Goal: Transaction & Acquisition: Purchase product/service

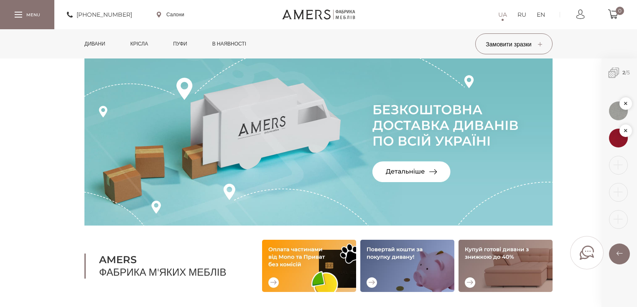
click at [104, 42] on link "Дивани" at bounding box center [94, 43] width 33 height 29
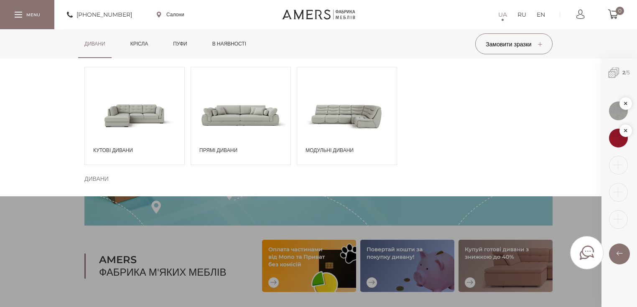
click at [152, 114] on span at bounding box center [135, 115] width 100 height 58
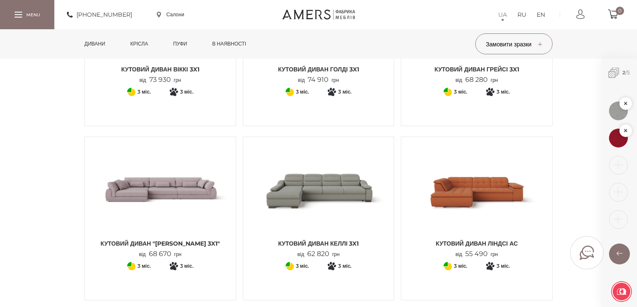
scroll to position [903, 0]
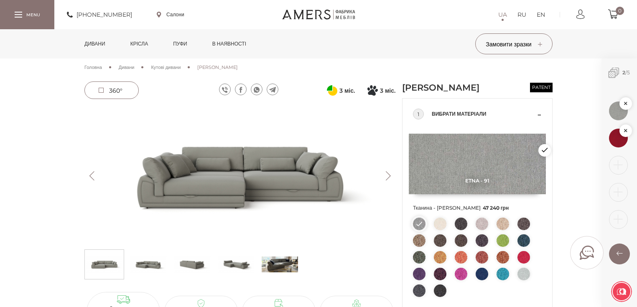
click at [480, 230] on img at bounding box center [482, 224] width 13 height 13
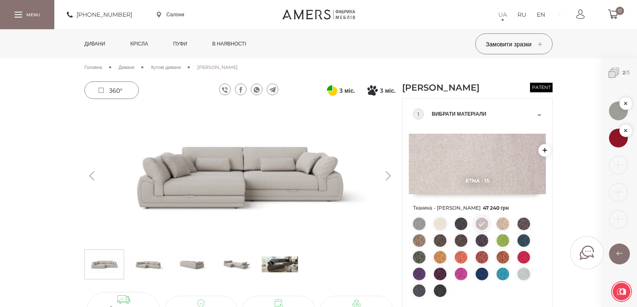
click at [504, 230] on img at bounding box center [503, 224] width 13 height 13
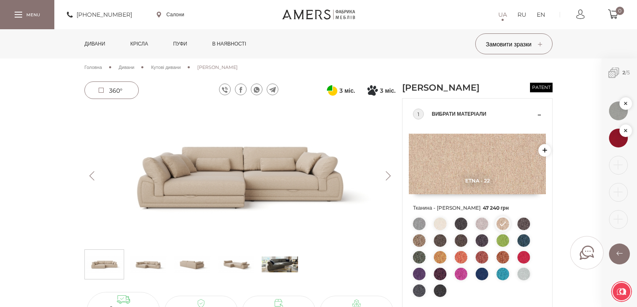
click at [235, 168] on img at bounding box center [239, 176] width 311 height 139
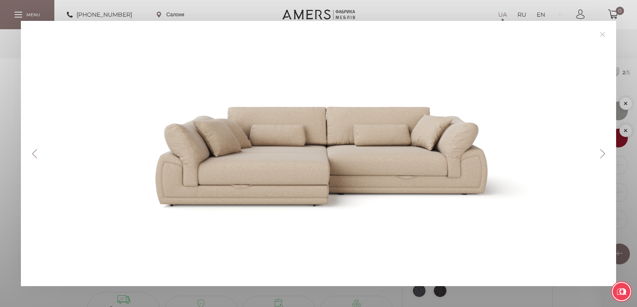
click at [608, 151] on button "Next" at bounding box center [603, 153] width 15 height 9
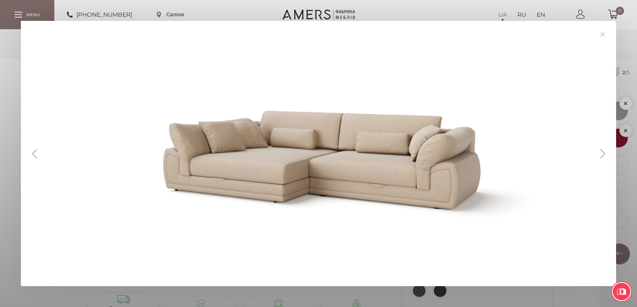
click at [603, 156] on button "Next" at bounding box center [603, 153] width 15 height 9
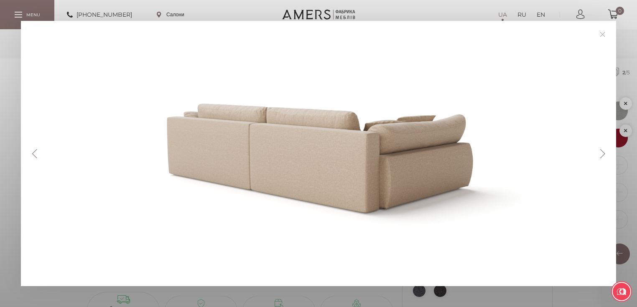
click at [607, 152] on button "Next" at bounding box center [603, 153] width 15 height 9
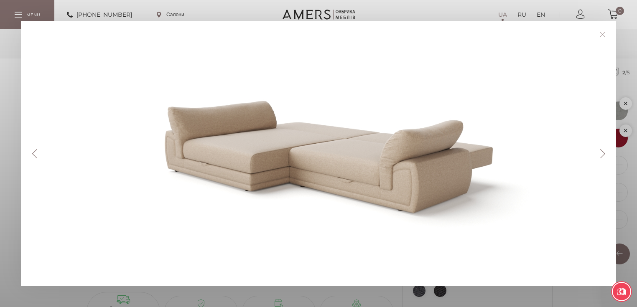
click at [606, 155] on button "Next" at bounding box center [603, 153] width 15 height 9
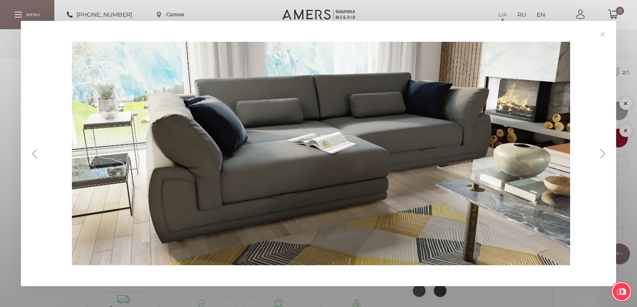
click at [603, 151] on button "Next" at bounding box center [603, 153] width 15 height 9
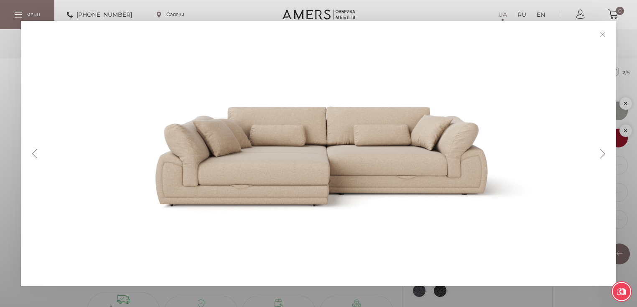
click at [604, 151] on button "Next" at bounding box center [603, 153] width 15 height 9
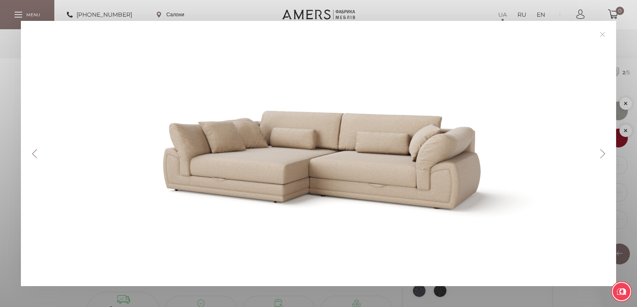
click at [604, 151] on button "Next" at bounding box center [603, 153] width 15 height 9
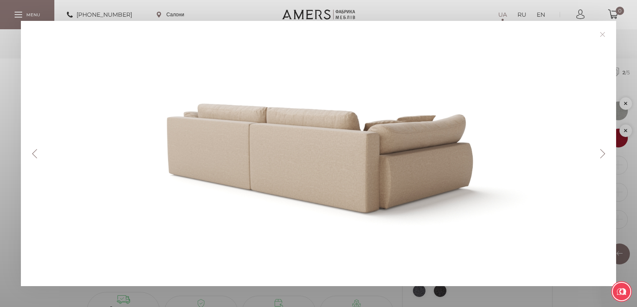
click at [604, 151] on button "Next" at bounding box center [603, 153] width 15 height 9
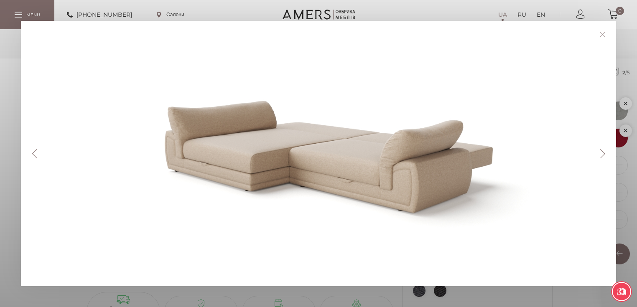
click at [606, 35] on link at bounding box center [602, 34] width 13 height 13
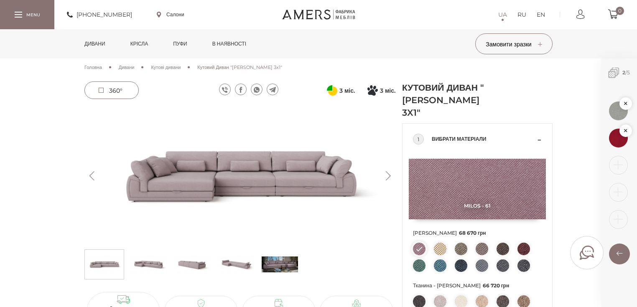
click at [442, 243] on img at bounding box center [440, 249] width 13 height 13
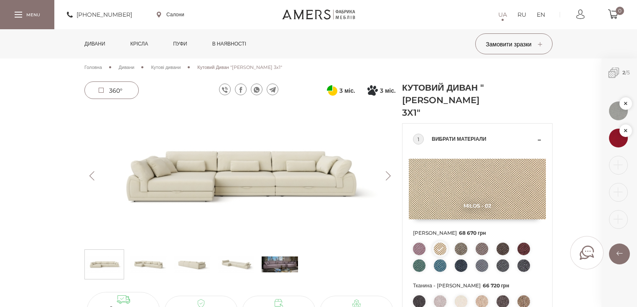
click at [456, 243] on img at bounding box center [461, 249] width 13 height 13
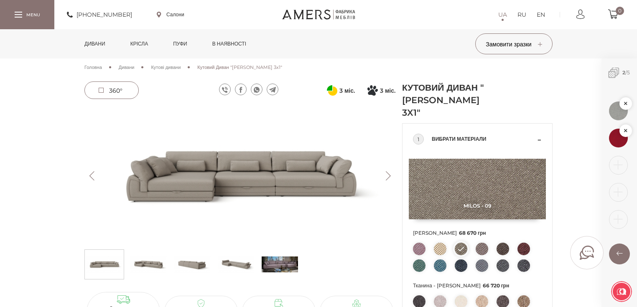
click at [250, 164] on img at bounding box center [239, 176] width 311 height 139
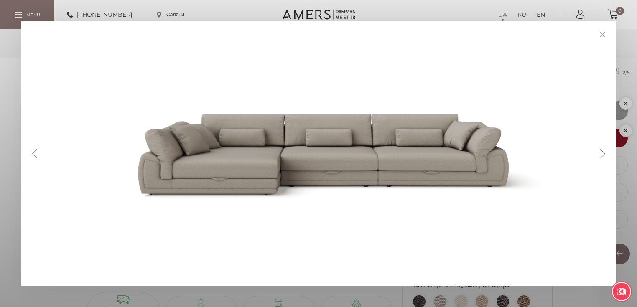
click at [606, 153] on button "Next" at bounding box center [603, 153] width 15 height 9
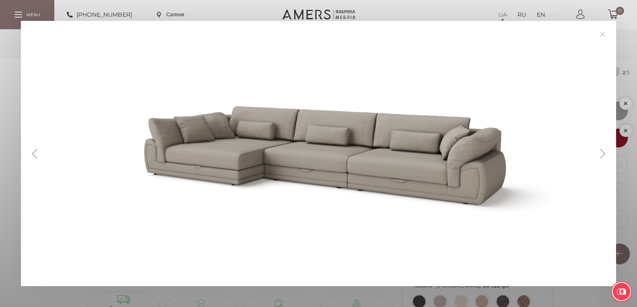
click at [607, 153] on button "Next" at bounding box center [603, 153] width 15 height 9
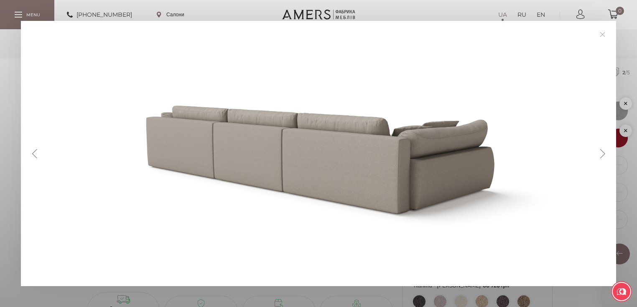
click at [606, 152] on button "Next" at bounding box center [603, 153] width 15 height 9
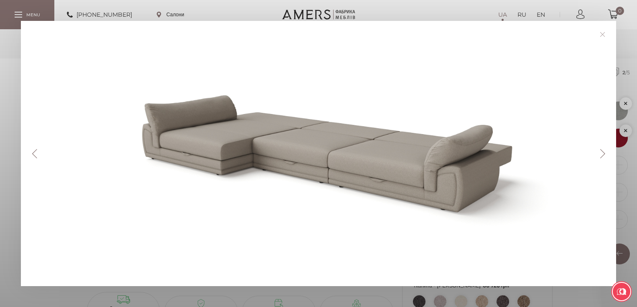
click at [460, 108] on div at bounding box center [321, 154] width 559 height 224
click at [605, 32] on link at bounding box center [602, 34] width 13 height 13
click at [605, 34] on link at bounding box center [602, 34] width 13 height 13
click at [603, 34] on link at bounding box center [602, 34] width 13 height 13
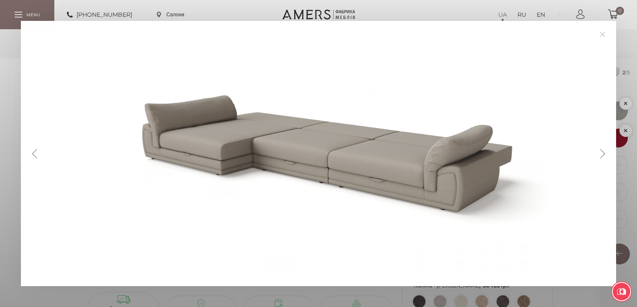
click at [606, 33] on link at bounding box center [602, 34] width 13 height 13
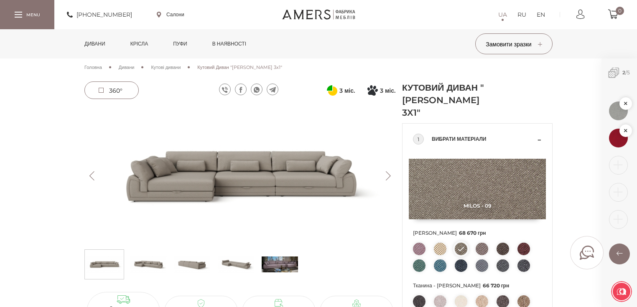
scroll to position [100, 0]
